Goal: Task Accomplishment & Management: Complete application form

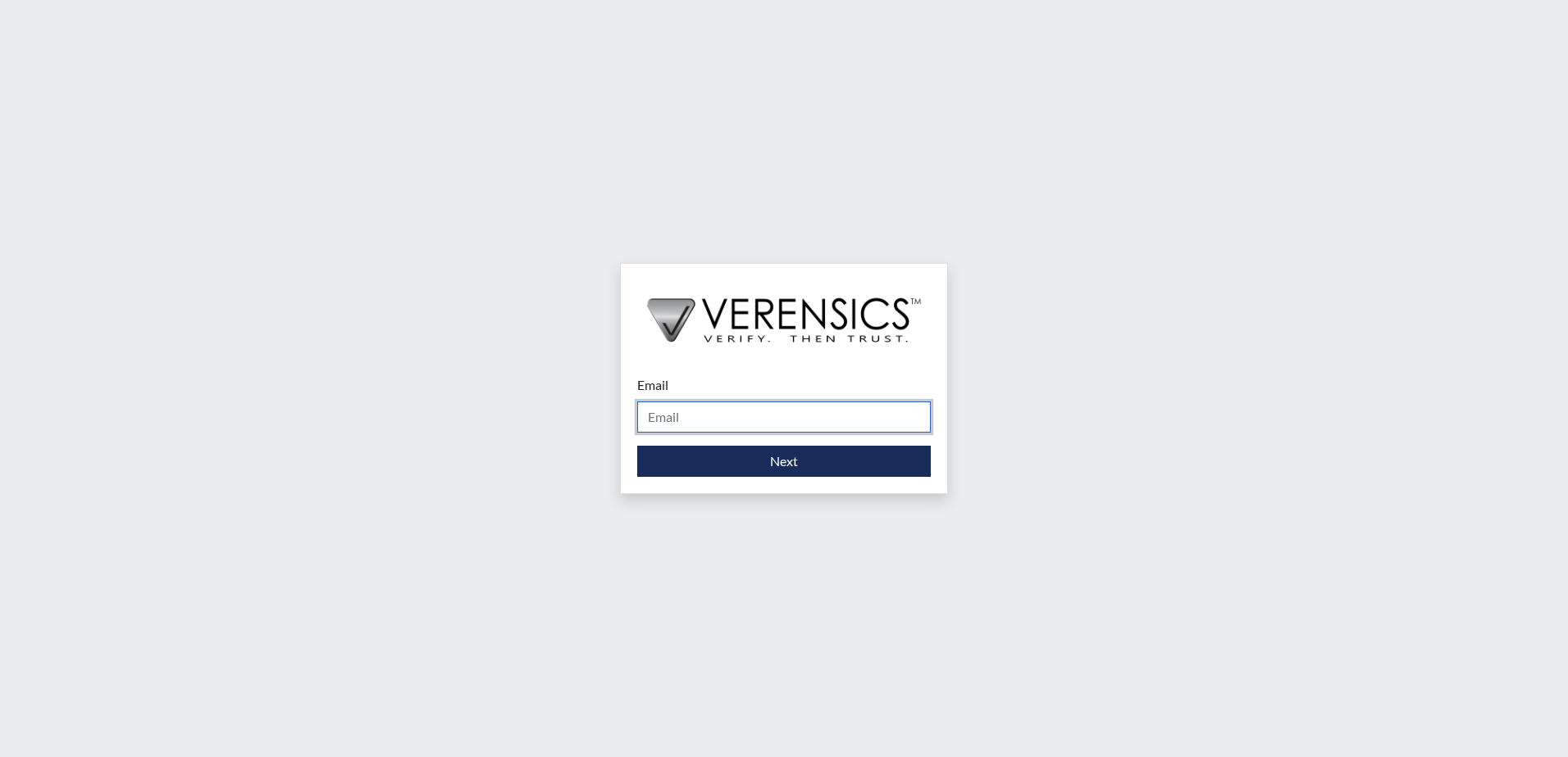
click at [690, 416] on input "Email" at bounding box center [784, 416] width 293 height 31
type input "[PERSON_NAME][EMAIL_ADDRESS][PERSON_NAME][DOMAIN_NAME]"
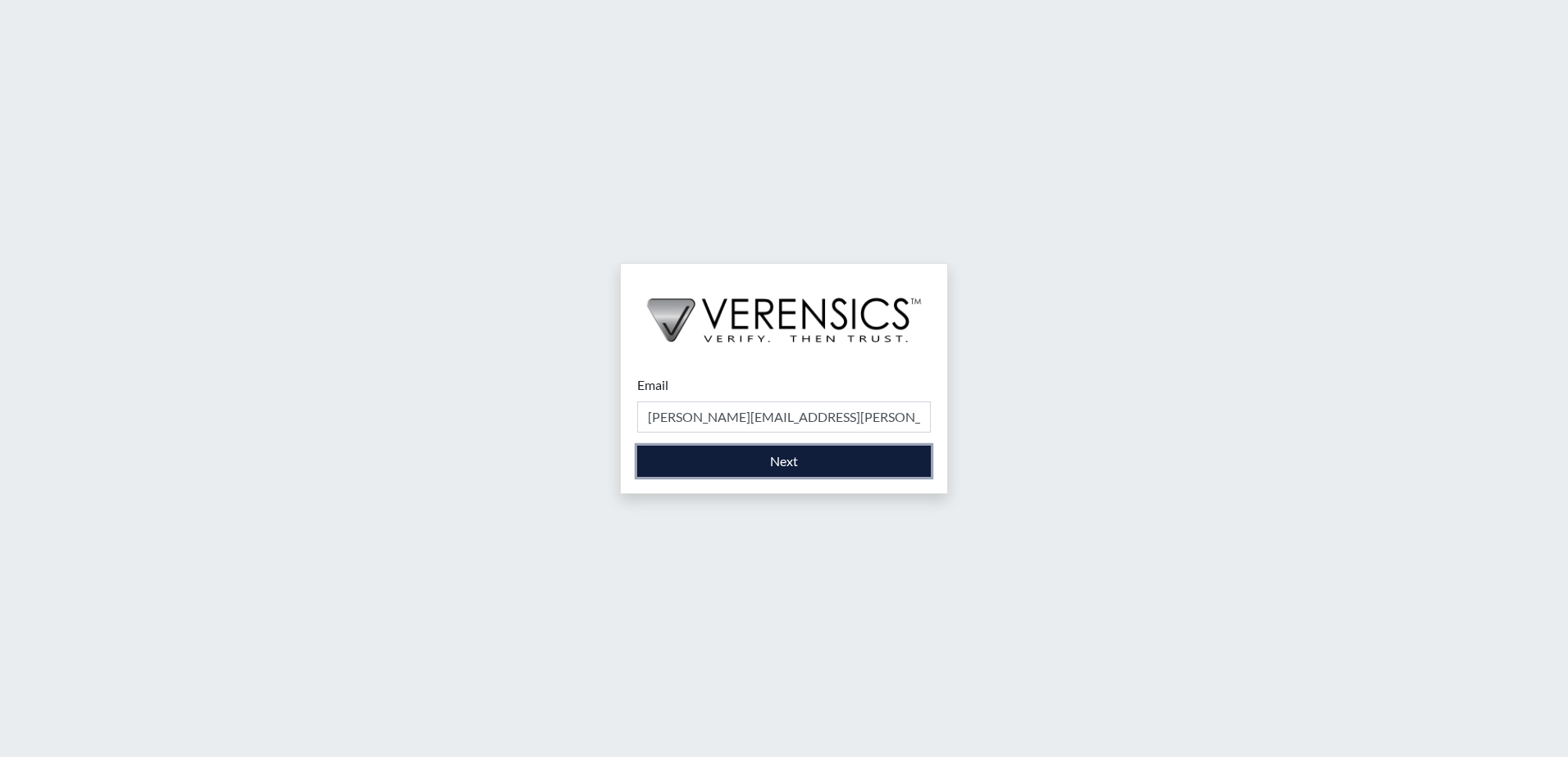
click at [818, 472] on button "Next" at bounding box center [784, 461] width 293 height 31
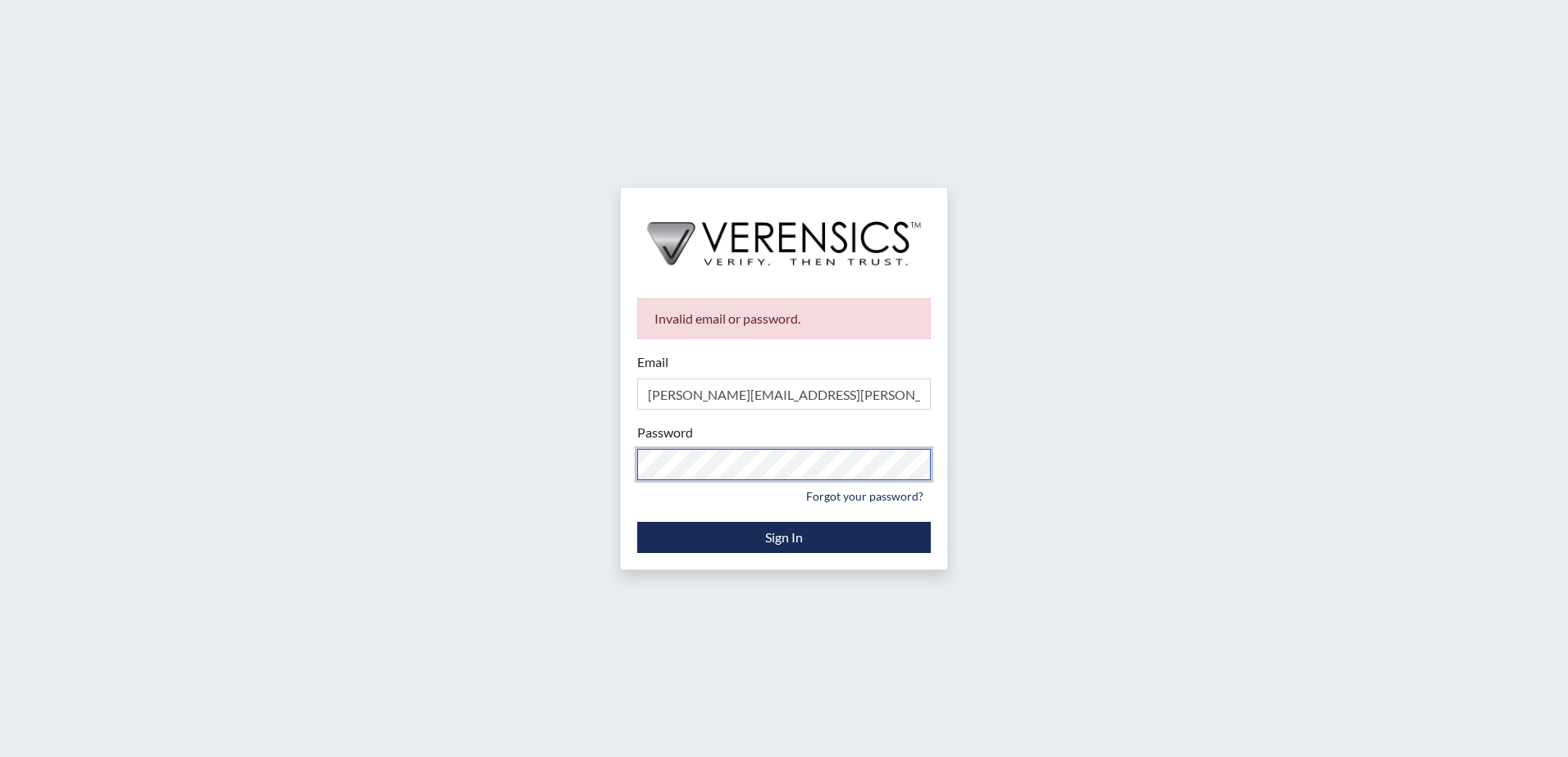
click at [579, 469] on div "Invalid email or password. Email [PERSON_NAME][EMAIL_ADDRESS][PERSON_NAME][DOMA…" at bounding box center [784, 378] width 1568 height 757
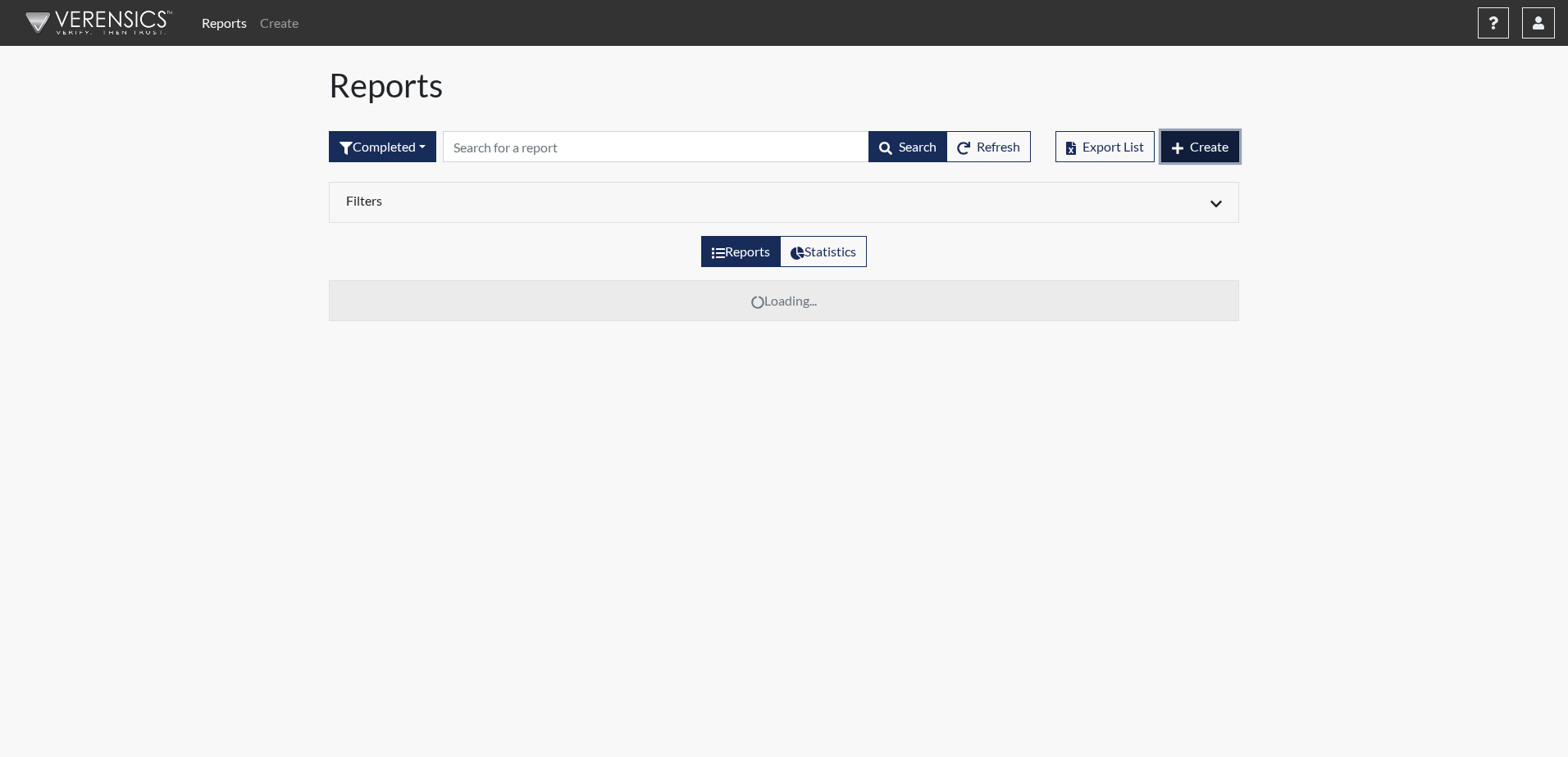
click at [1212, 139] on span "Create" at bounding box center [1208, 146] width 38 height 16
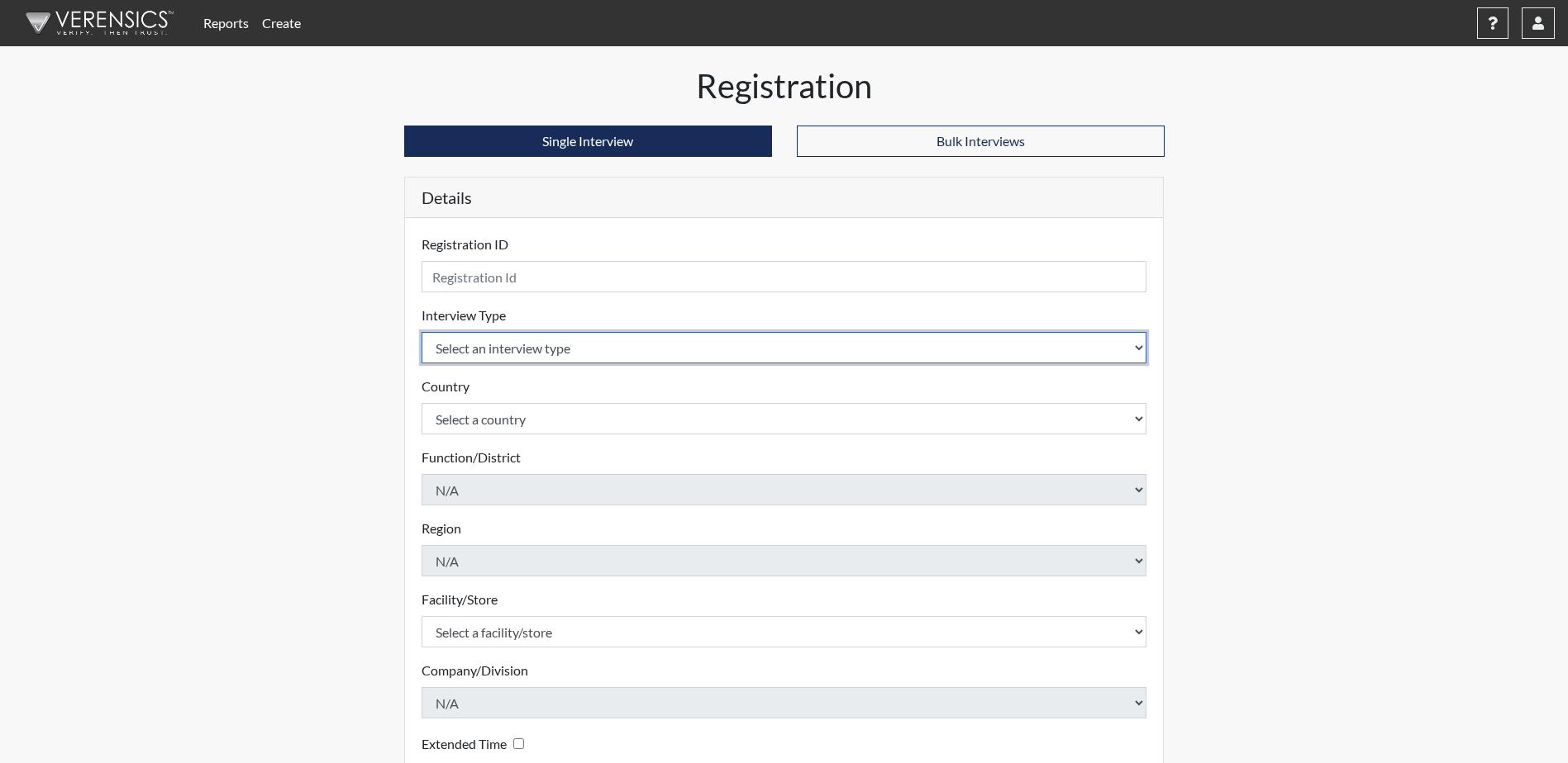
click at [608, 352] on select "Select an interview type Corrections Pre-Employment" at bounding box center [784, 347] width 726 height 31
select select "ff733e93-e1bf-11ea-9c9f-0eff0cf7eb8f"
click at [422, 332] on select "Select an interview type Corrections Pre-Employment" at bounding box center [784, 347] width 726 height 31
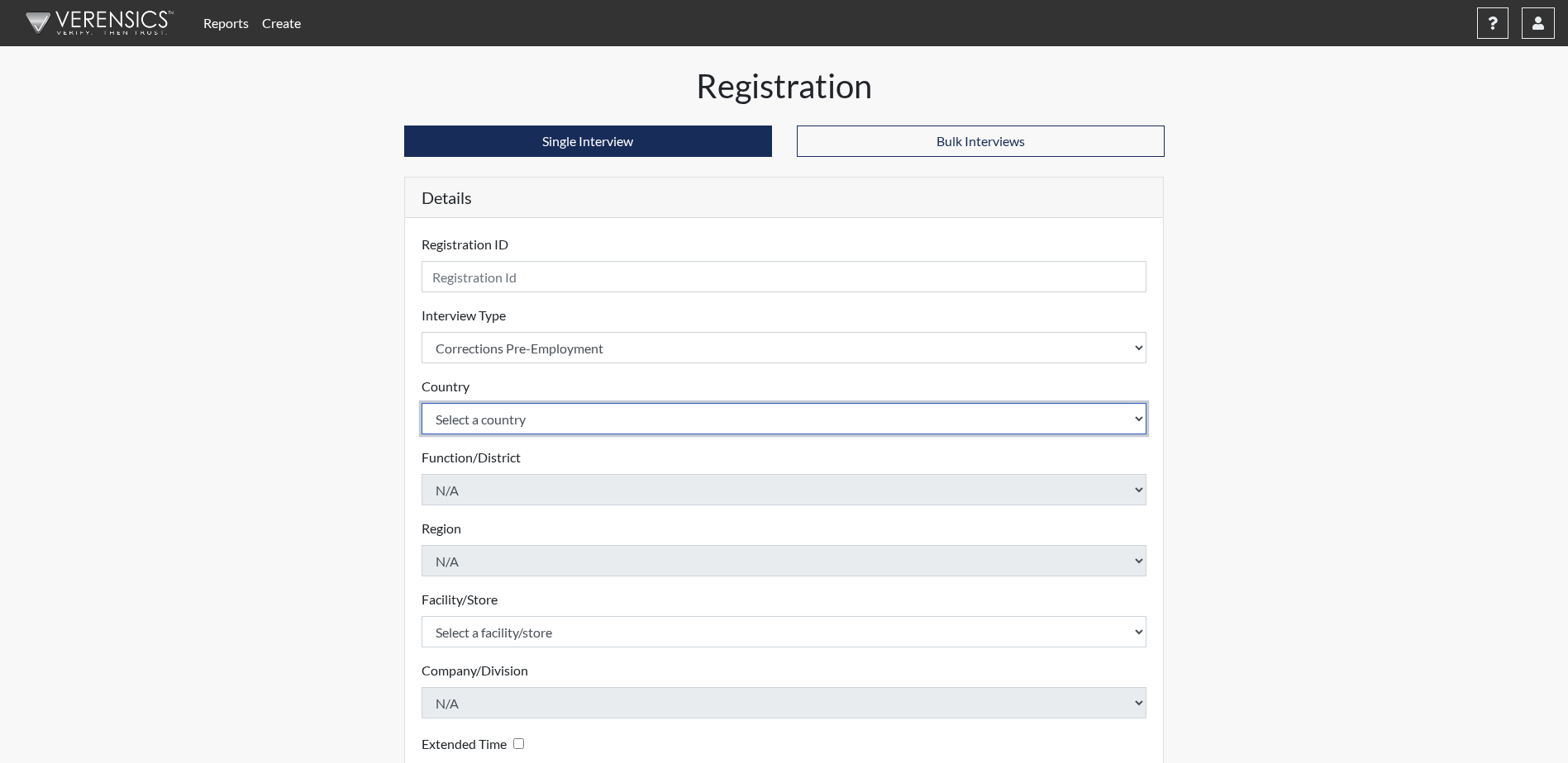
click at [571, 420] on select "Select a country [GEOGRAPHIC_DATA] [GEOGRAPHIC_DATA]" at bounding box center [784, 419] width 726 height 31
select select "united-states-of-[GEOGRAPHIC_DATA]"
click at [422, 404] on select "Select a country [GEOGRAPHIC_DATA] [GEOGRAPHIC_DATA]" at bounding box center [784, 419] width 726 height 31
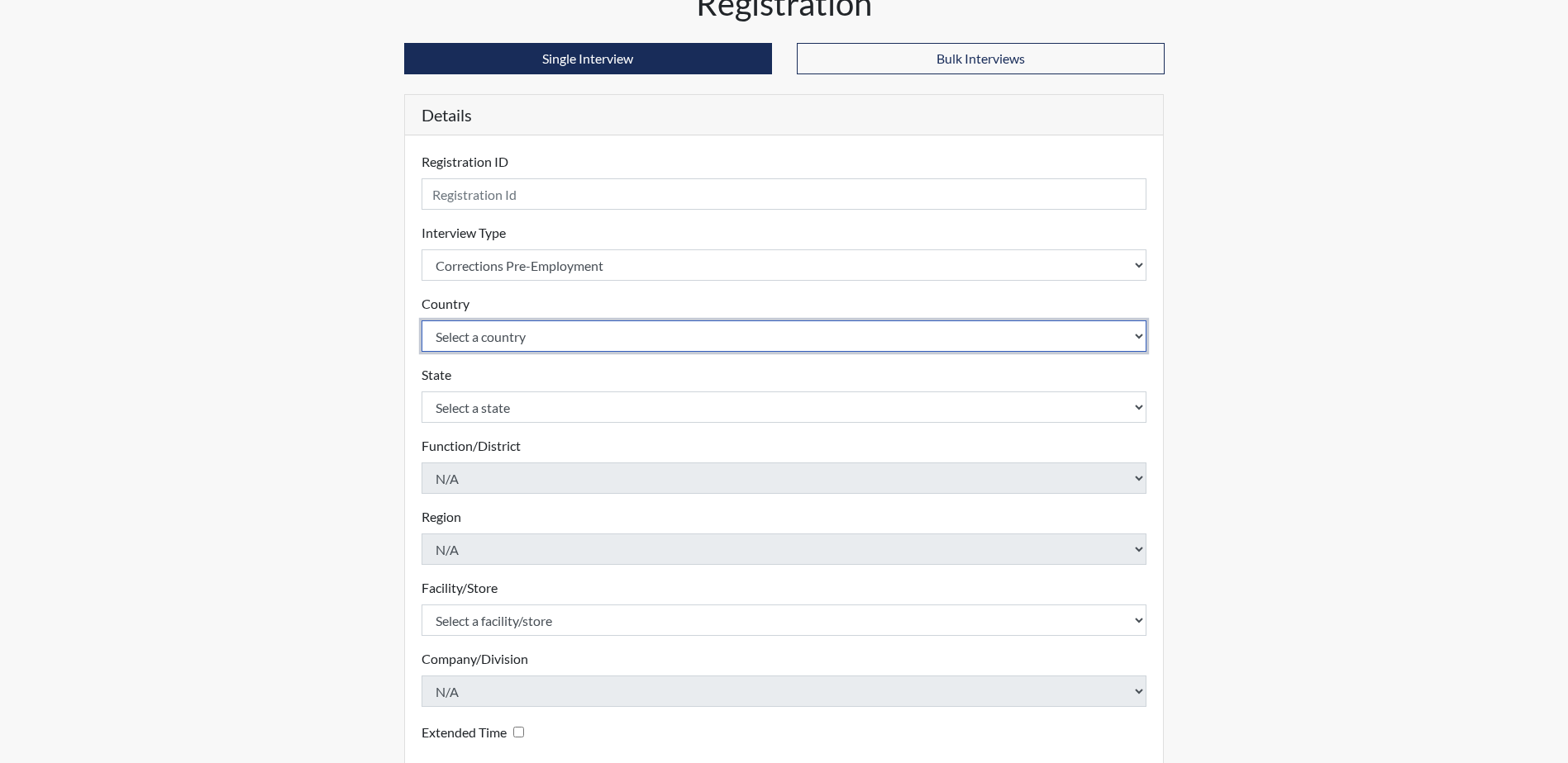
scroll to position [165, 0]
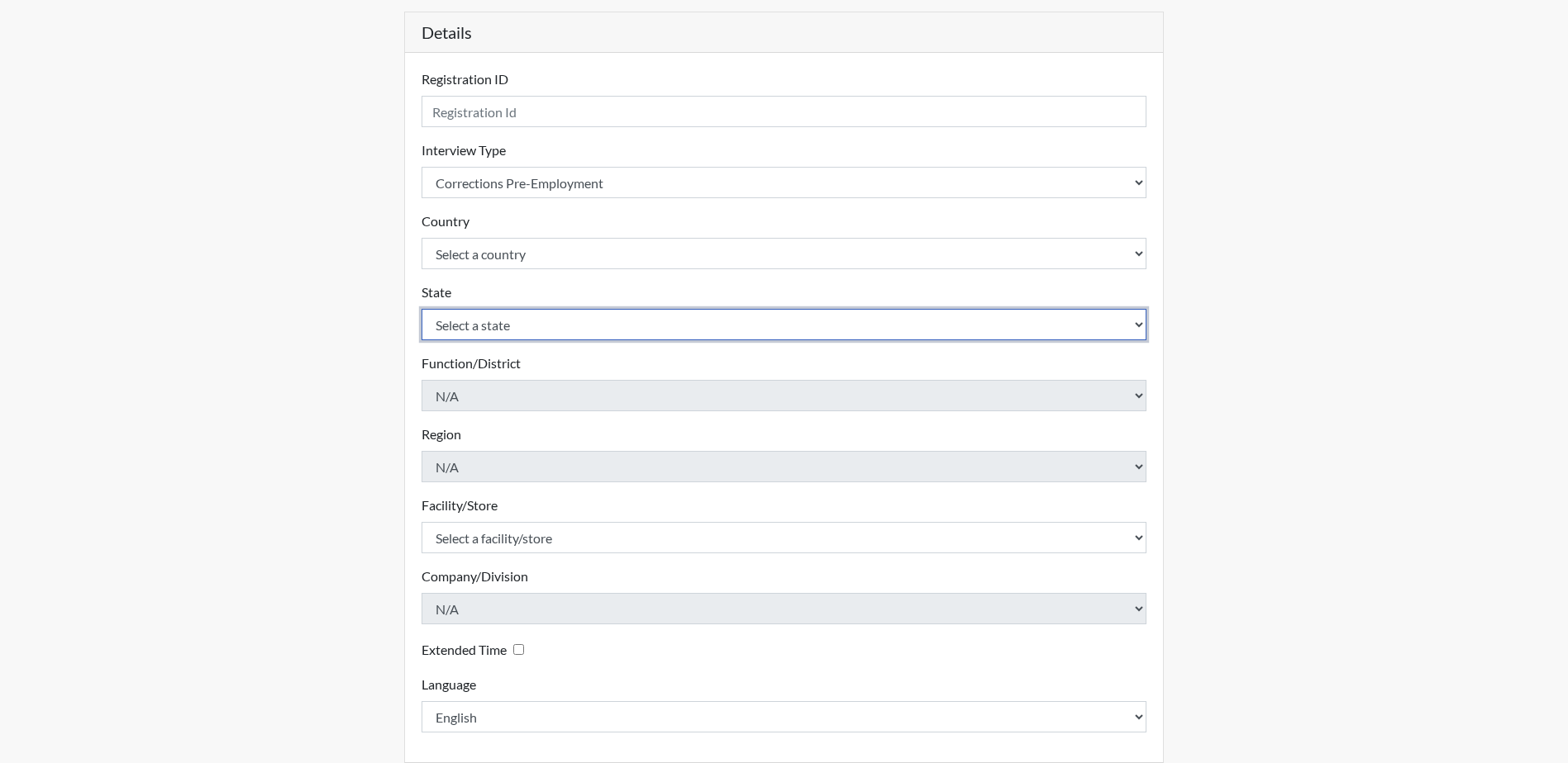
click at [574, 324] on select "Select a state [US_STATE] [US_STATE] [US_STATE] [US_STATE] [US_STATE] [US_STATE…" at bounding box center [784, 324] width 726 height 31
select select "GA"
click at [422, 309] on select "Select a state [US_STATE] [US_STATE] [US_STATE] [US_STATE] [US_STATE] [US_STATE…" at bounding box center [784, 324] width 726 height 31
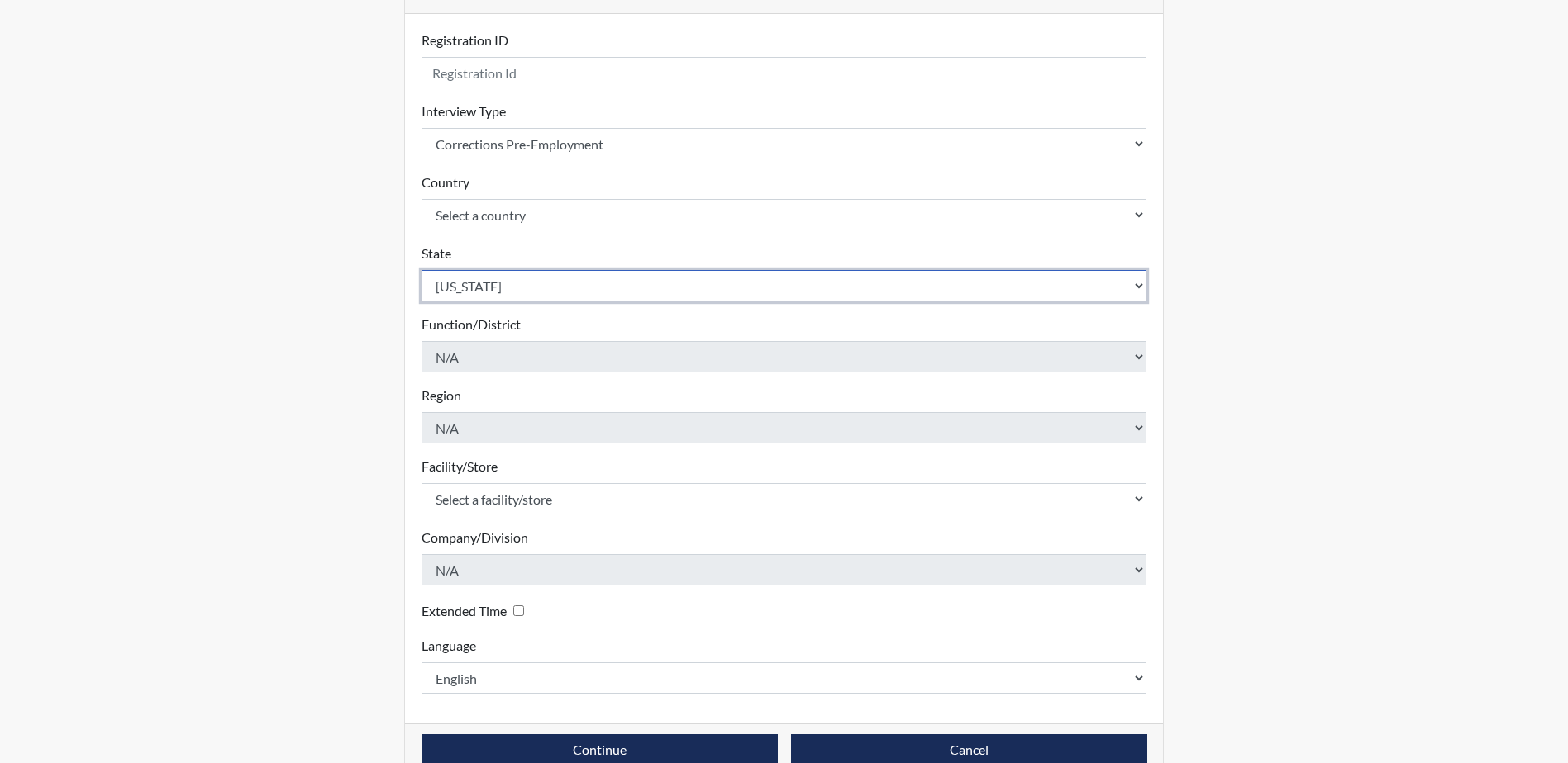
scroll to position [237, 0]
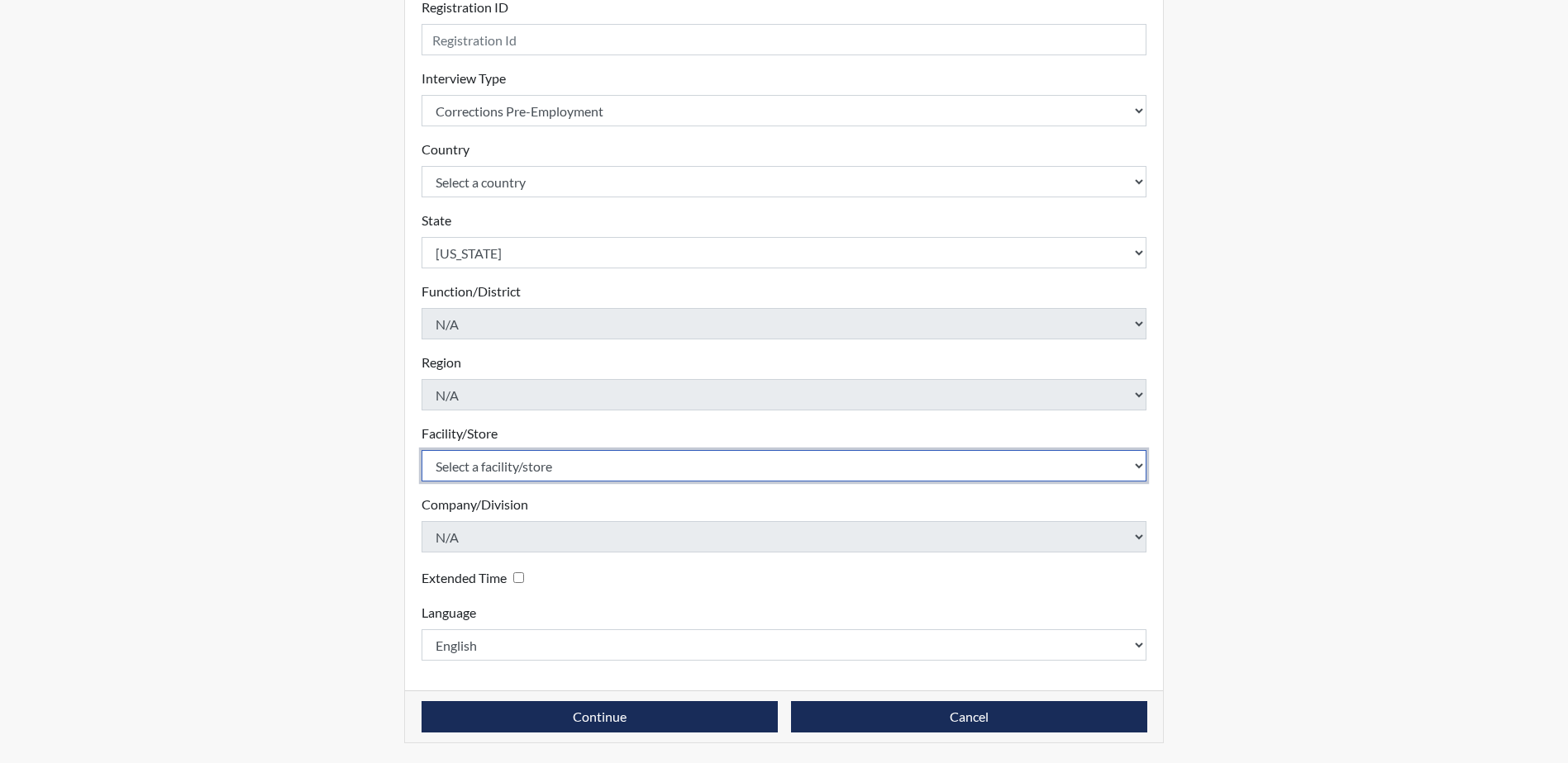
click at [536, 469] on select "Select a facility/store [PERSON_NAME] [PERSON_NAME] PDC" at bounding box center [784, 465] width 726 height 31
select select "cf1e5dfe-3baa-413c-b166-b13f4c2865ea"
click at [422, 450] on select "Select a facility/store [PERSON_NAME] [PERSON_NAME] PDC" at bounding box center [784, 465] width 726 height 31
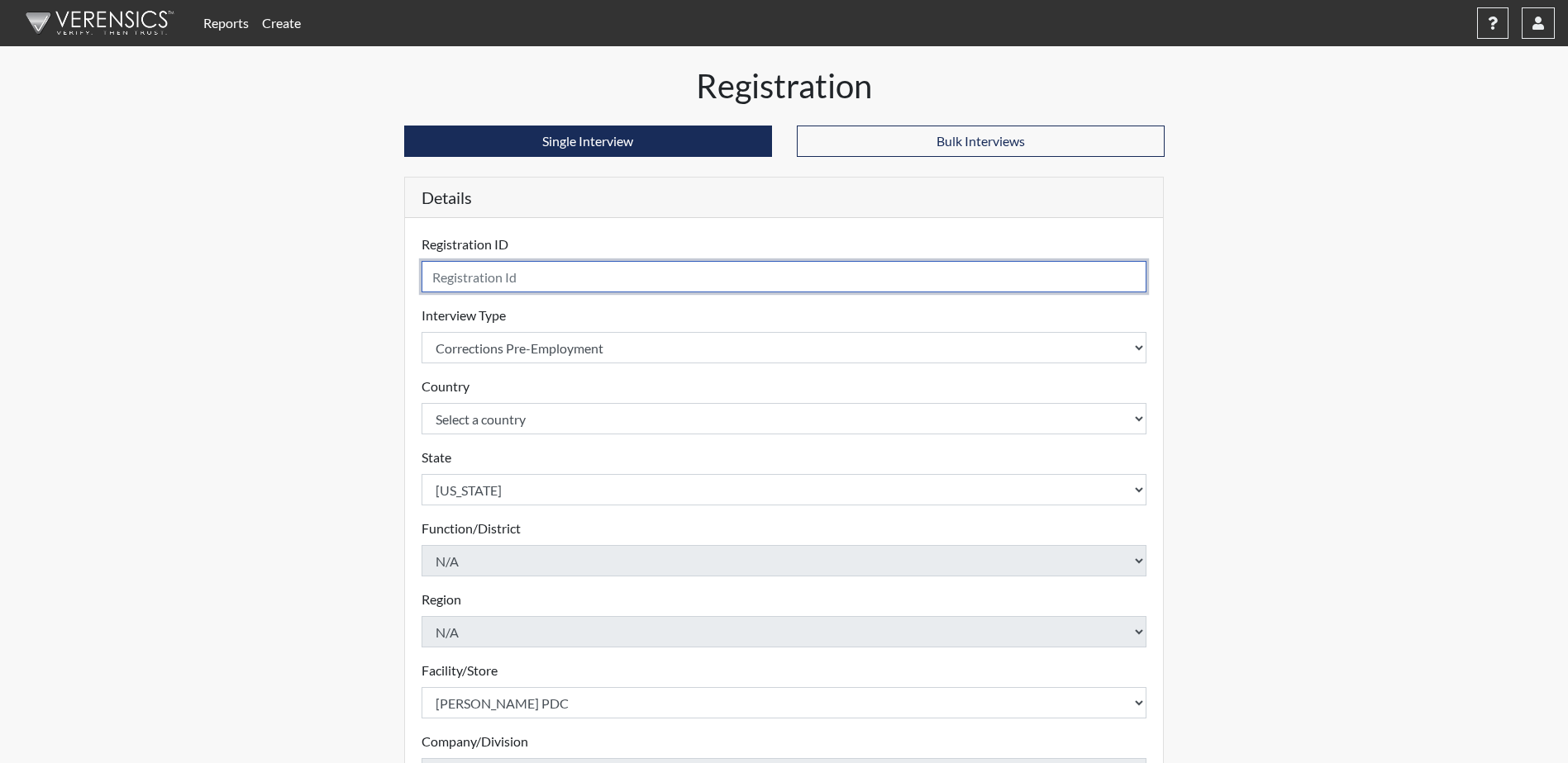
click at [573, 276] on input "text" at bounding box center [784, 276] width 726 height 31
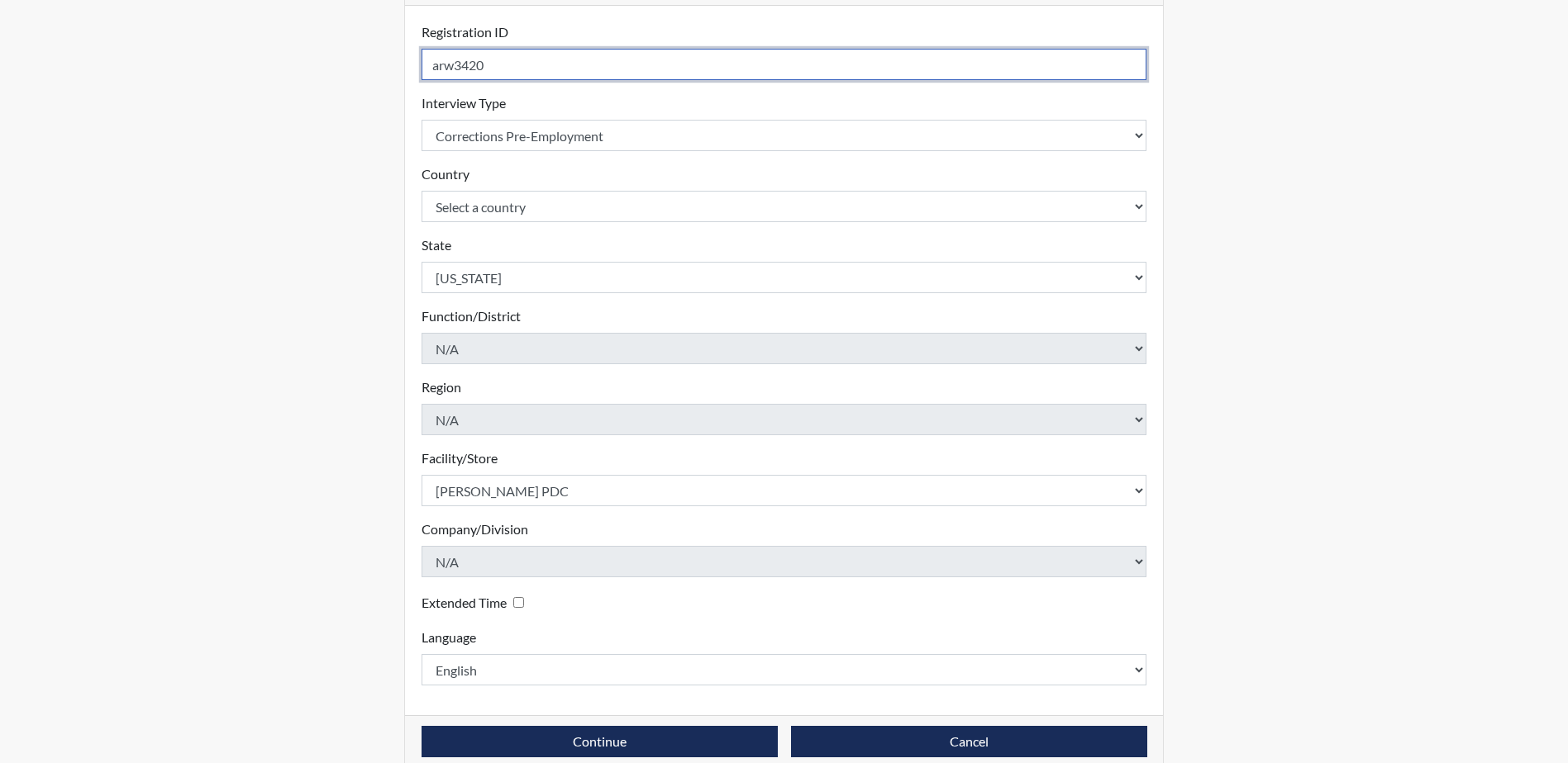
scroll to position [237, 0]
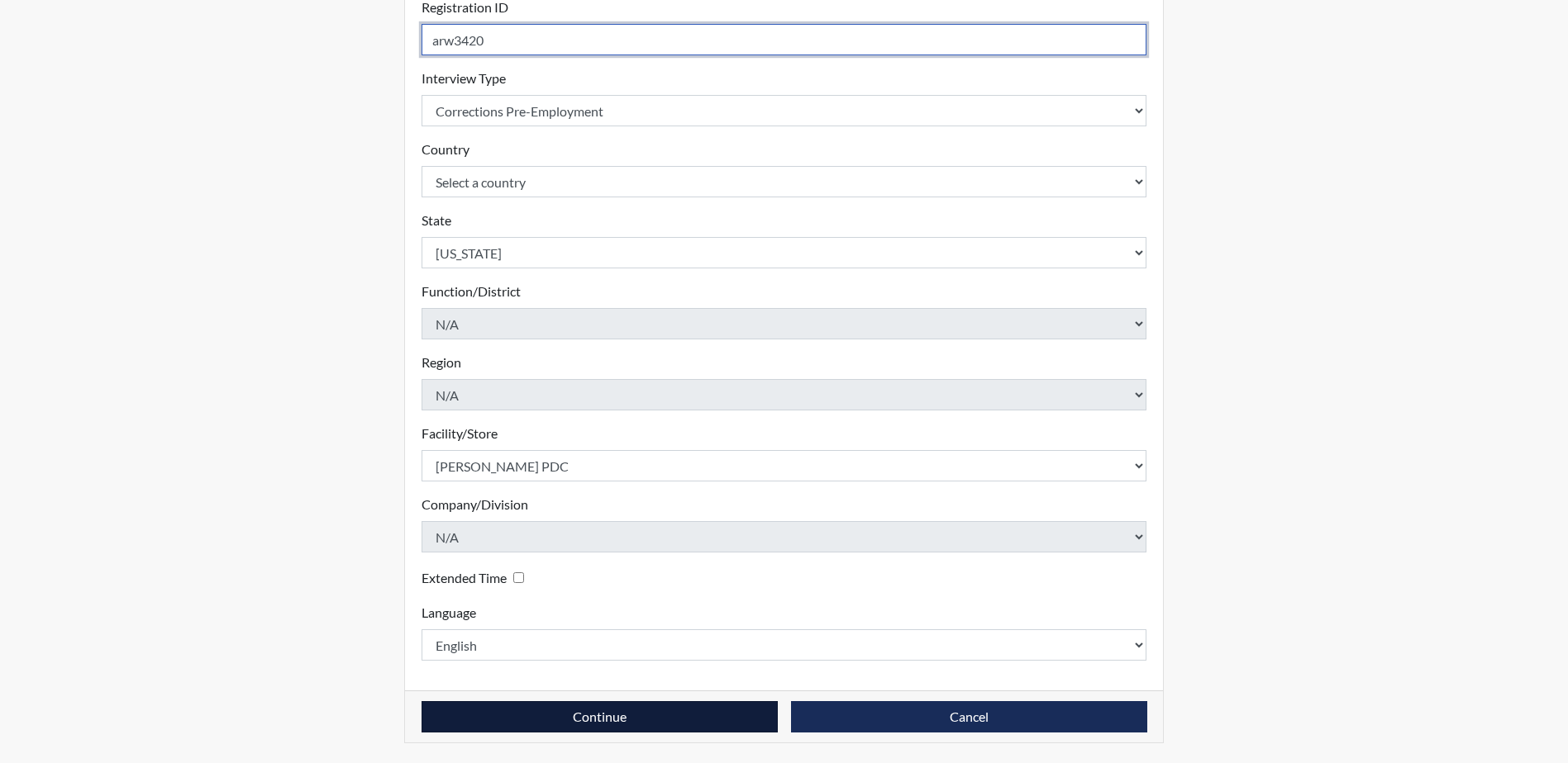
type input "arw3420"
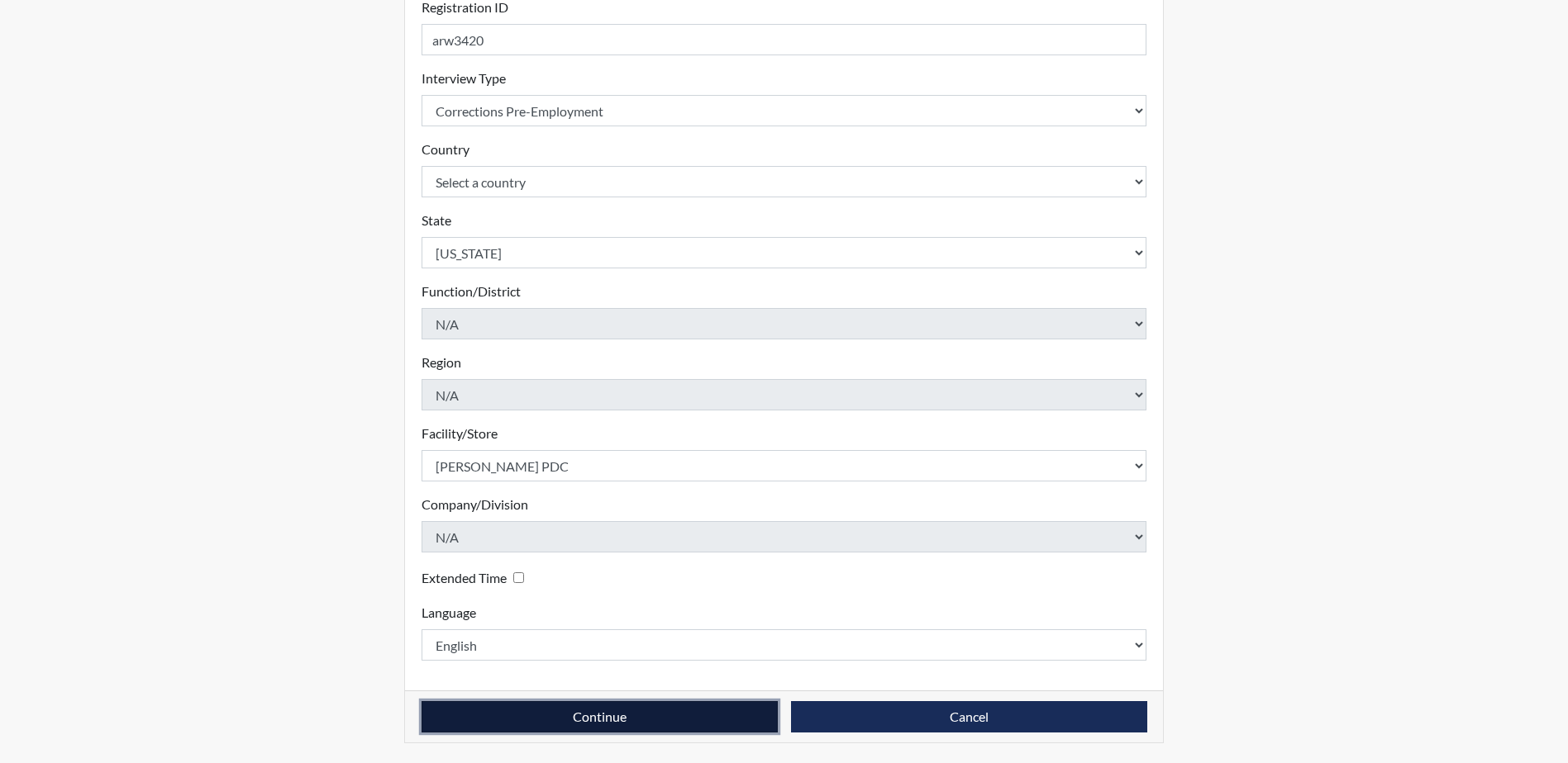
click at [684, 728] on button "Continue" at bounding box center [599, 716] width 356 height 31
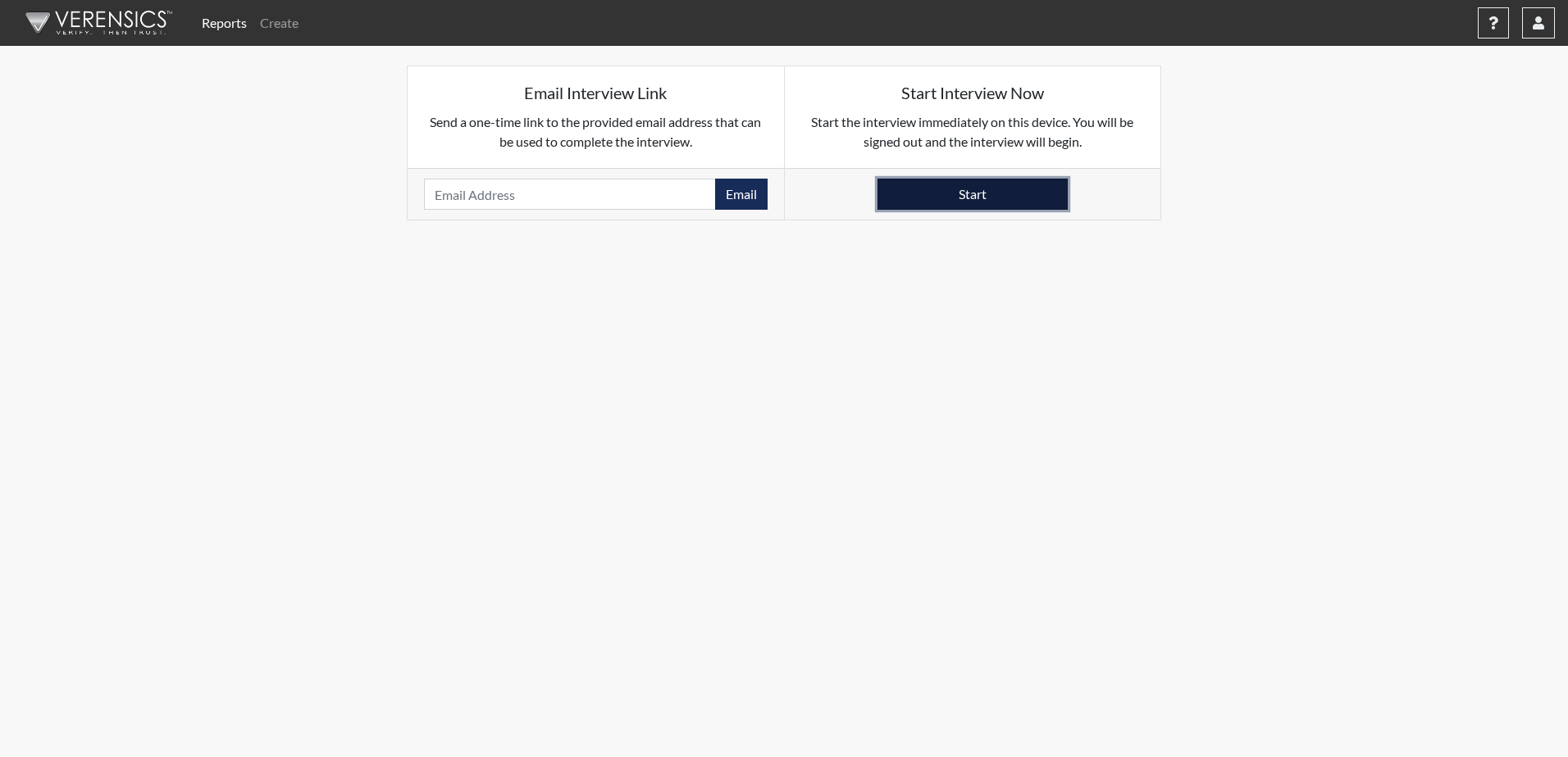
click at [923, 187] on button "Start" at bounding box center [973, 194] width 190 height 31
